Goal: Task Accomplishment & Management: Use online tool/utility

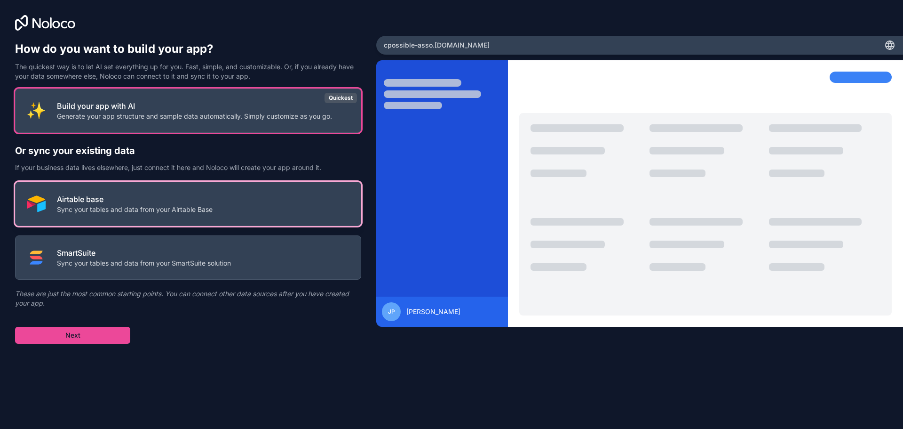
click at [186, 211] on p "Sync your tables and data from your Airtable Base" at bounding box center [135, 209] width 156 height 9
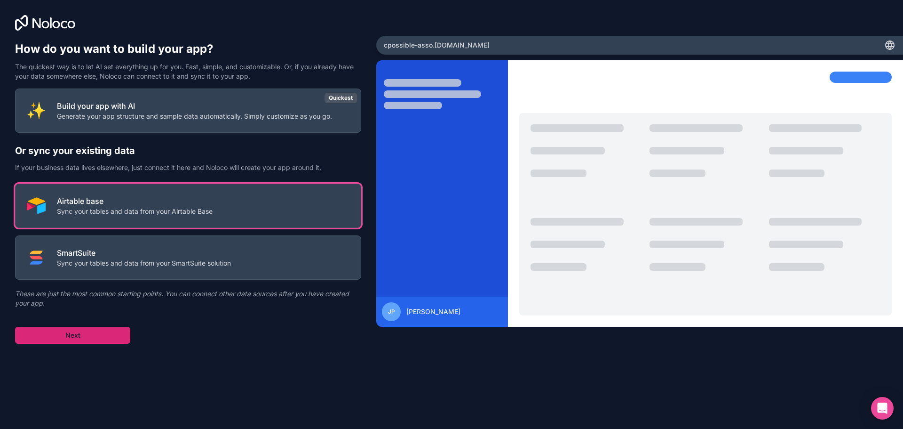
click at [84, 334] on button "Next" at bounding box center [72, 335] width 115 height 17
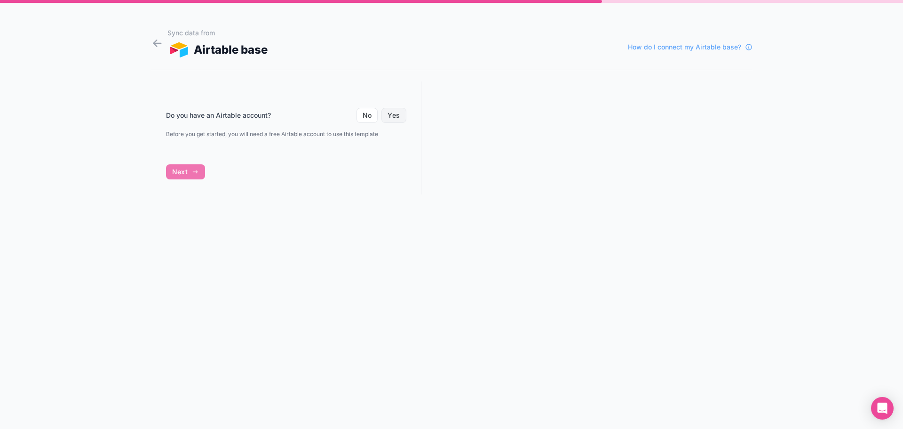
click at [391, 117] on button "Yes" at bounding box center [394, 115] width 24 height 15
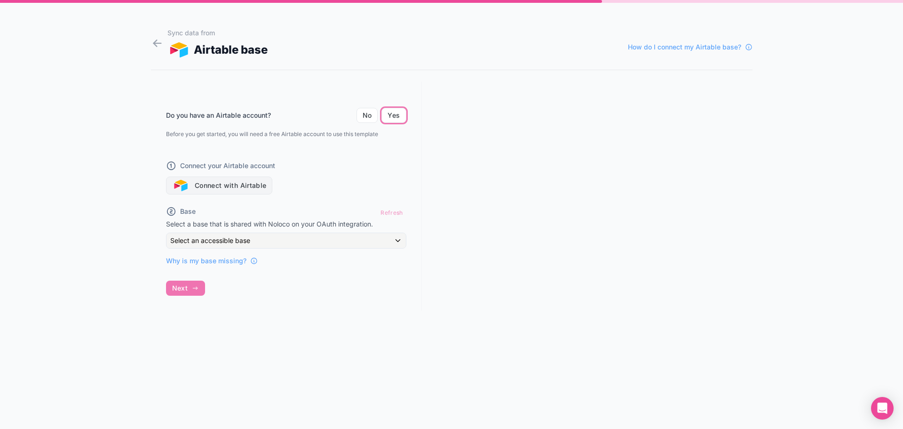
click at [232, 180] on button "Connect with Airtable" at bounding box center [219, 185] width 107 height 18
click at [190, 262] on span "Why is my base missing?" at bounding box center [206, 260] width 80 height 9
click at [196, 288] on div "Do you have an Airtable account? No Yes Before you get started, you will need a…" at bounding box center [286, 195] width 271 height 229
click at [160, 45] on icon at bounding box center [157, 43] width 13 height 13
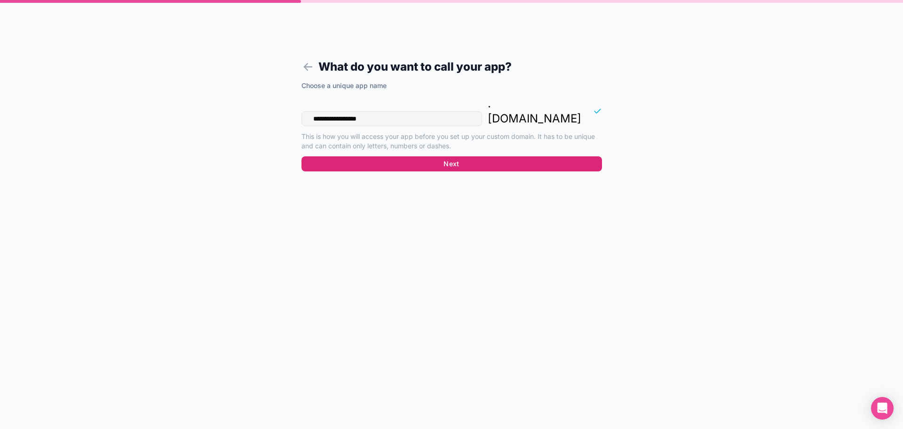
click at [485, 156] on button "Next" at bounding box center [452, 163] width 301 height 15
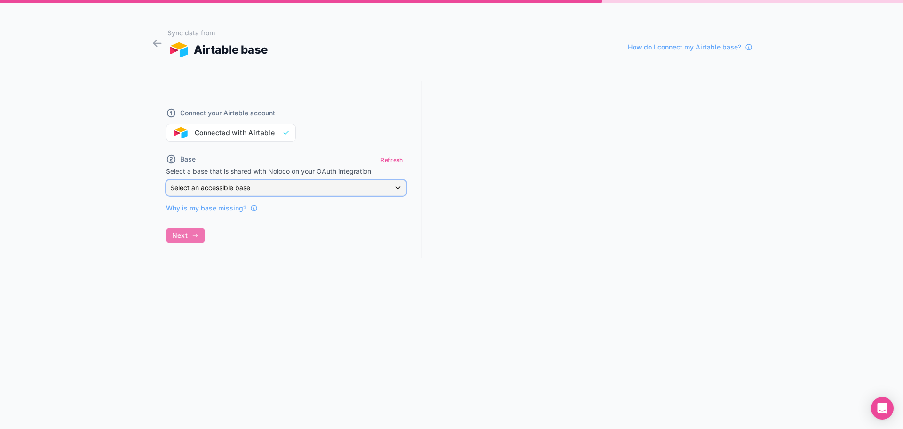
click at [305, 181] on div "Select an accessible base" at bounding box center [286, 187] width 239 height 15
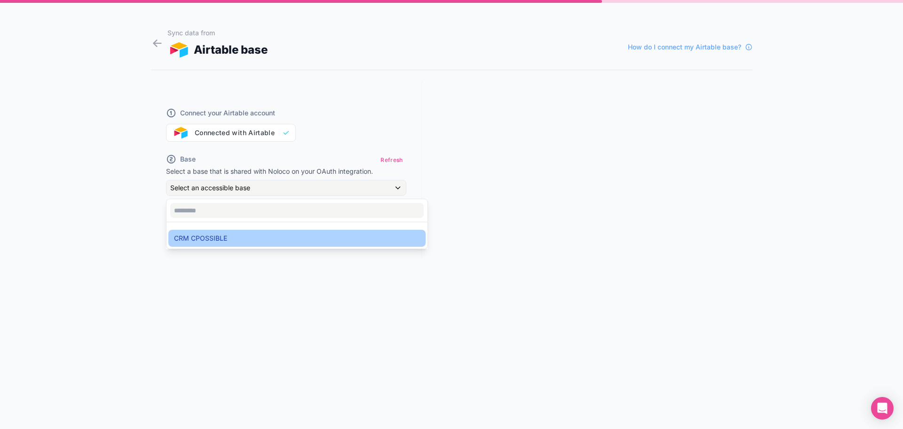
click at [223, 242] on span "CRM CPOSSIBLE" at bounding box center [200, 237] width 53 height 11
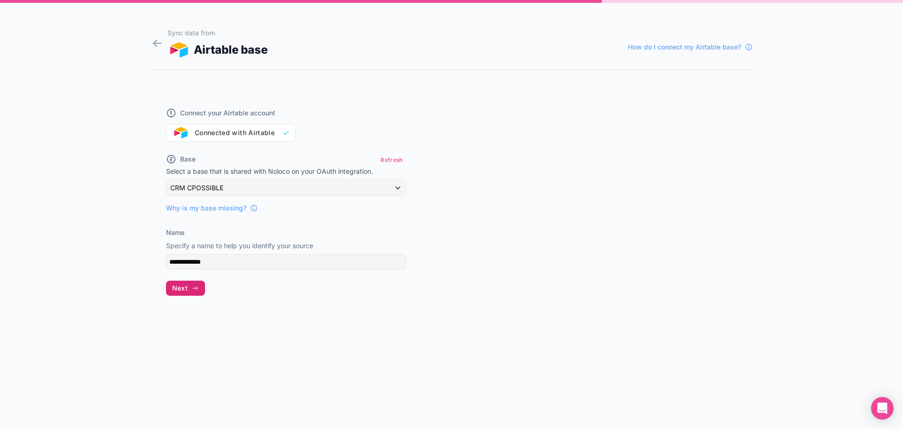
click at [184, 290] on span "Next" at bounding box center [180, 288] width 16 height 8
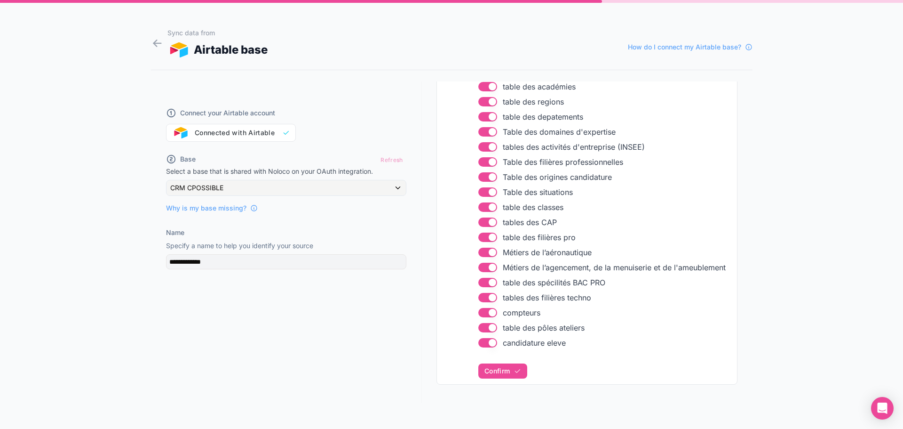
scroll to position [476, 0]
